Goal: Information Seeking & Learning: Learn about a topic

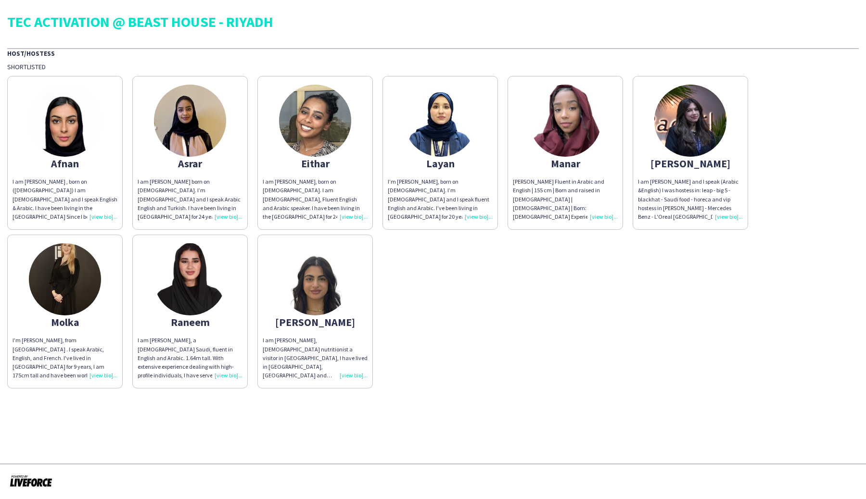
click at [283, 27] on div "TEC ACTIVATION @ BEAST HOUSE - RIYADH" at bounding box center [433, 21] width 852 height 14
click at [228, 209] on div "I am [PERSON_NAME] born on [DEMOGRAPHIC_DATA]. I’m [DEMOGRAPHIC_DATA] and I spe…" at bounding box center [190, 200] width 105 height 44
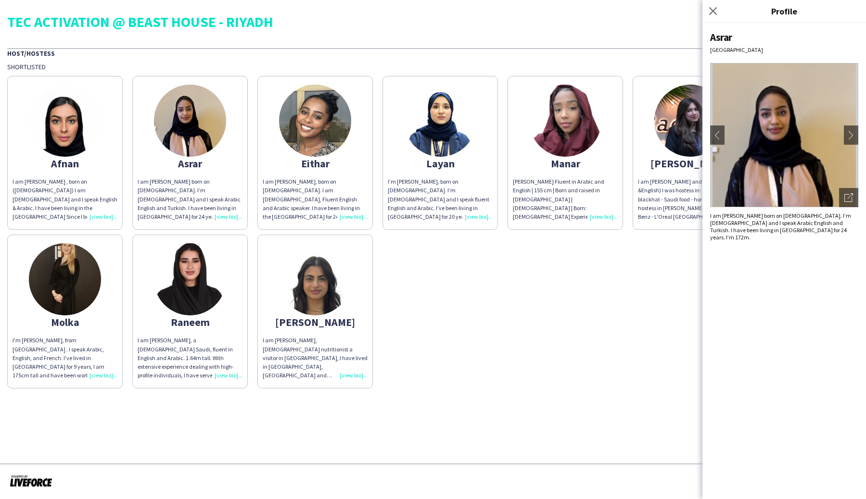
click at [103, 216] on div "I am [PERSON_NAME] , born on ([DEMOGRAPHIC_DATA]) I am [DEMOGRAPHIC_DATA] and I…" at bounding box center [65, 200] width 105 height 44
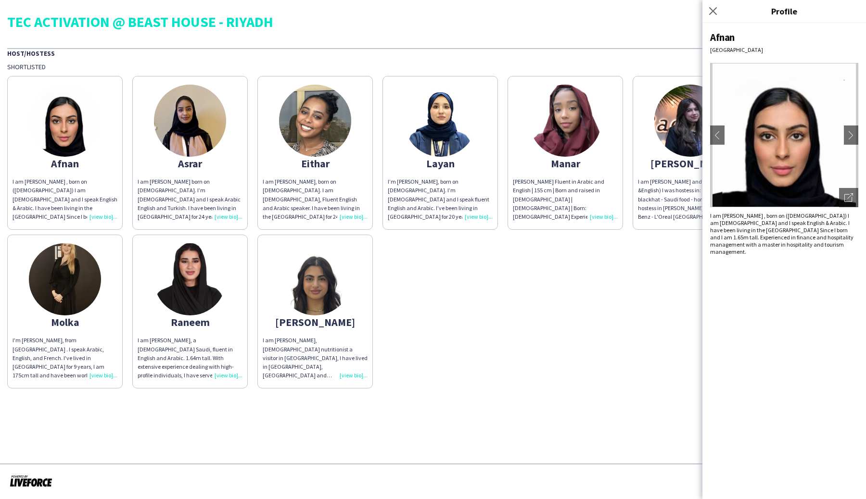
click at [478, 214] on div "I’m [PERSON_NAME], born on [DEMOGRAPHIC_DATA]. I’m [DEMOGRAPHIC_DATA] and I spe…" at bounding box center [440, 200] width 105 height 44
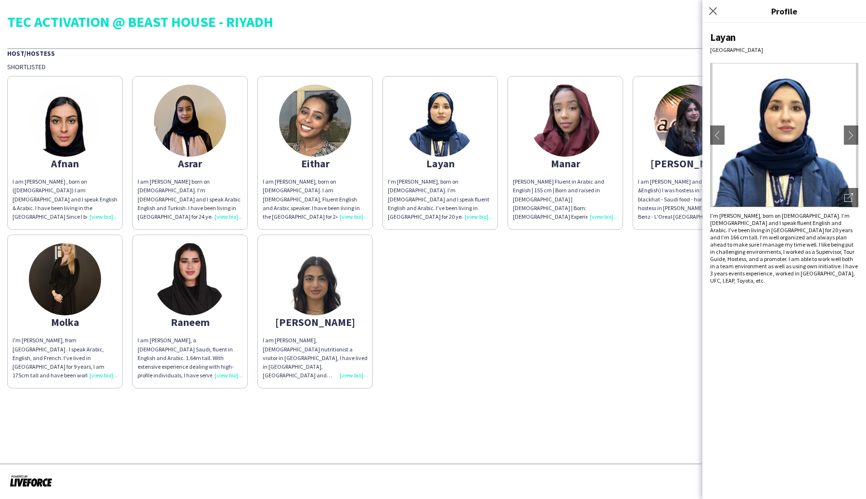
click at [594, 218] on div "[PERSON_NAME] Fluent in Arabic and English | 155 cm | Born and raised in [DEMOG…" at bounding box center [565, 200] width 105 height 44
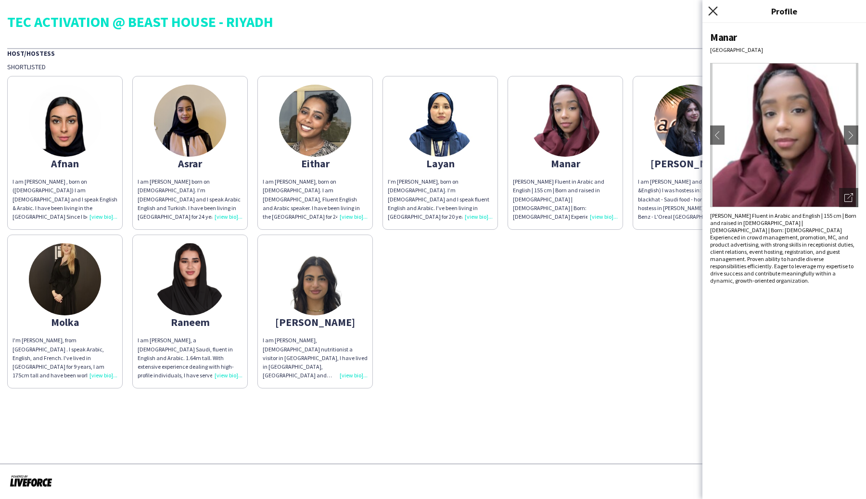
click at [709, 8] on icon "Close pop-in" at bounding box center [712, 10] width 9 height 9
